Goal: Task Accomplishment & Management: Manage account settings

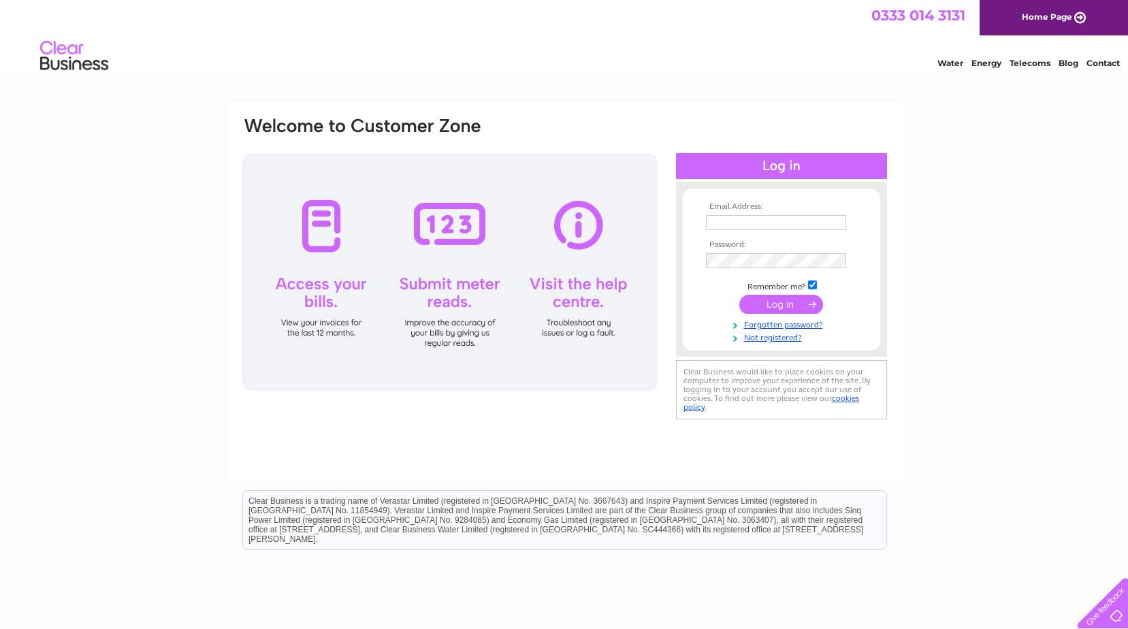
type input "gregor.dick@hnddesigns.com"
click at [775, 302] on input "submit" at bounding box center [781, 304] width 84 height 19
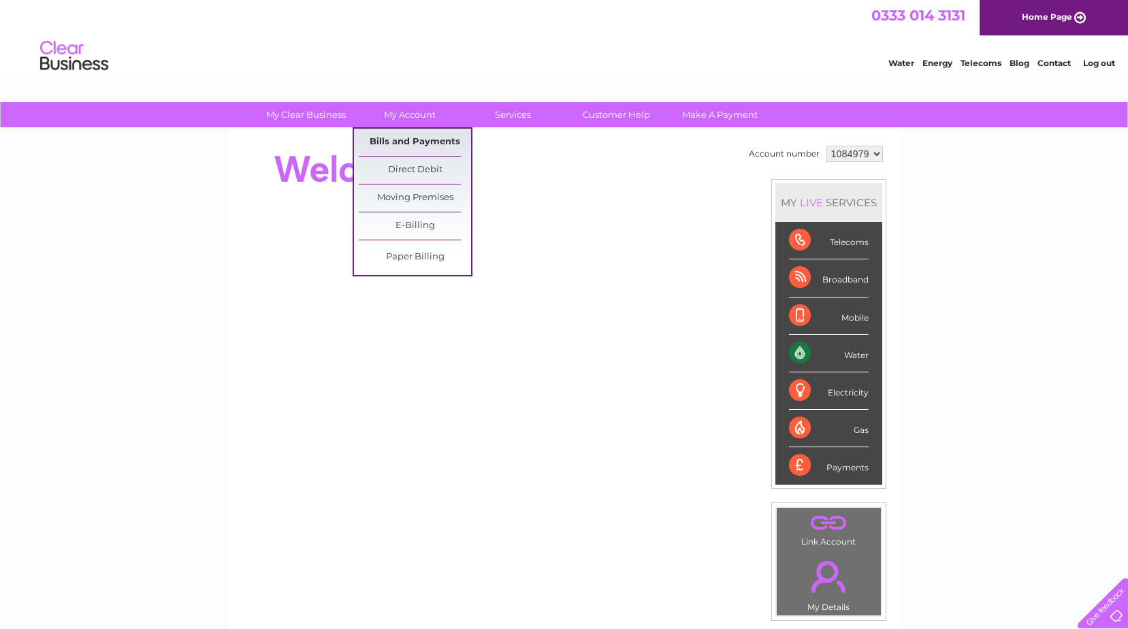
click at [410, 138] on link "Bills and Payments" at bounding box center [415, 142] width 112 height 27
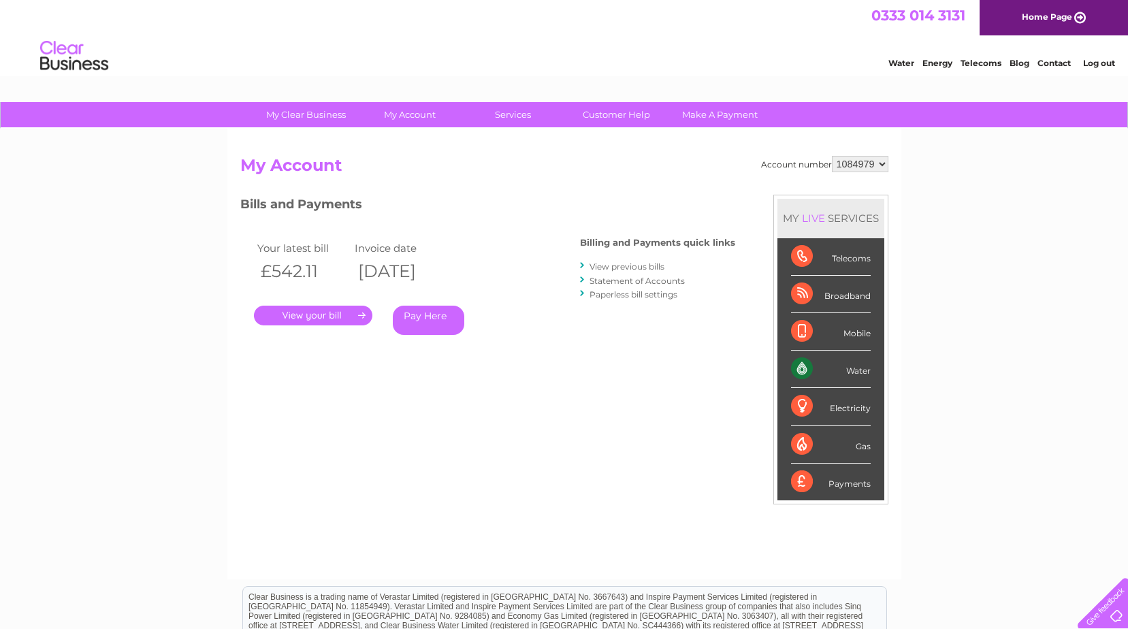
click at [316, 314] on link "." at bounding box center [313, 316] width 118 height 20
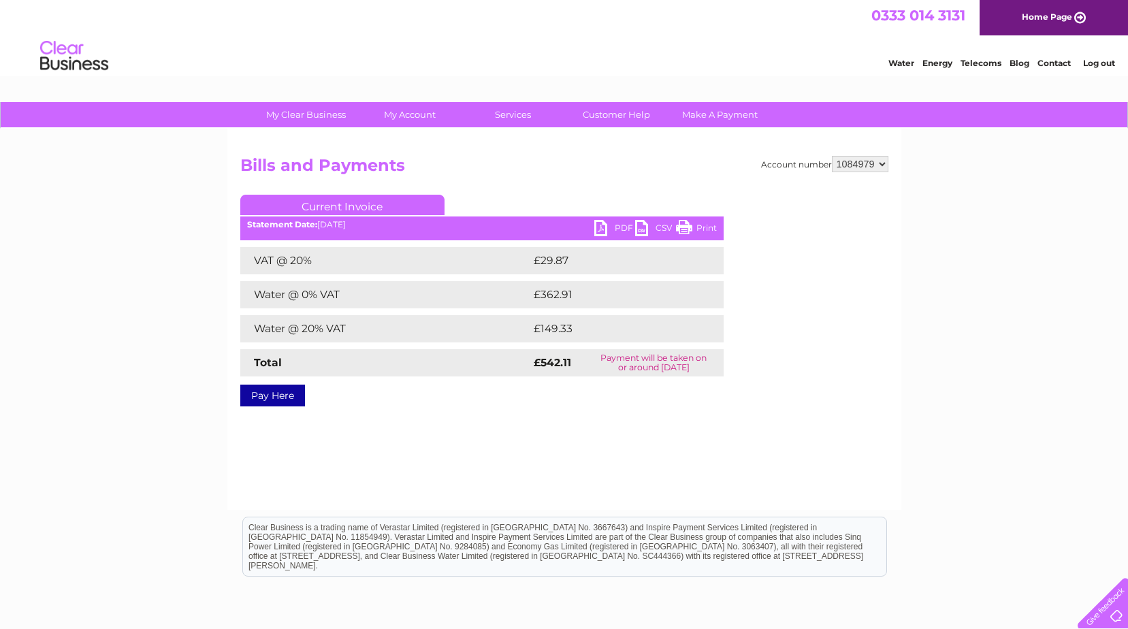
click at [599, 225] on link "PDF" at bounding box center [614, 230] width 41 height 20
click at [963, 274] on div "My Clear Business Login Details My Details My Preferences Link Account My Accou…" at bounding box center [564, 422] width 1128 height 641
drag, startPoint x: 684, startPoint y: 224, endPoint x: 97, endPoint y: 42, distance: 614.4
click at [684, 224] on link "Print" at bounding box center [696, 230] width 41 height 20
click at [1103, 63] on link "Log out" at bounding box center [1099, 63] width 32 height 10
